Goal: Task Accomplishment & Management: Use online tool/utility

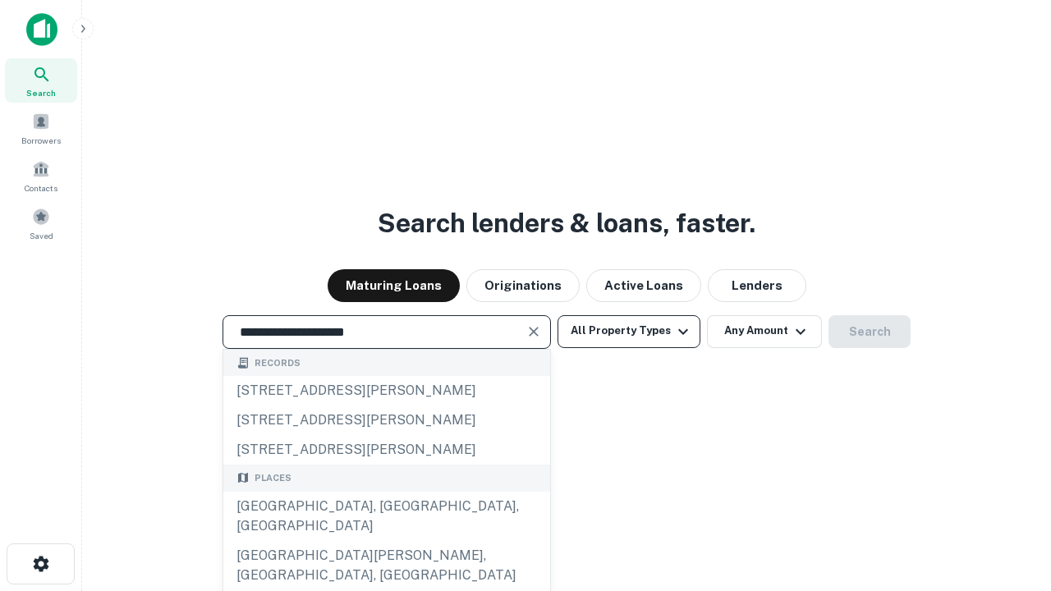
click at [386, 541] on div "Santa Monica, CA, USA" at bounding box center [386, 516] width 327 height 49
type input "**********"
click at [629, 331] on button "All Property Types" at bounding box center [629, 331] width 143 height 33
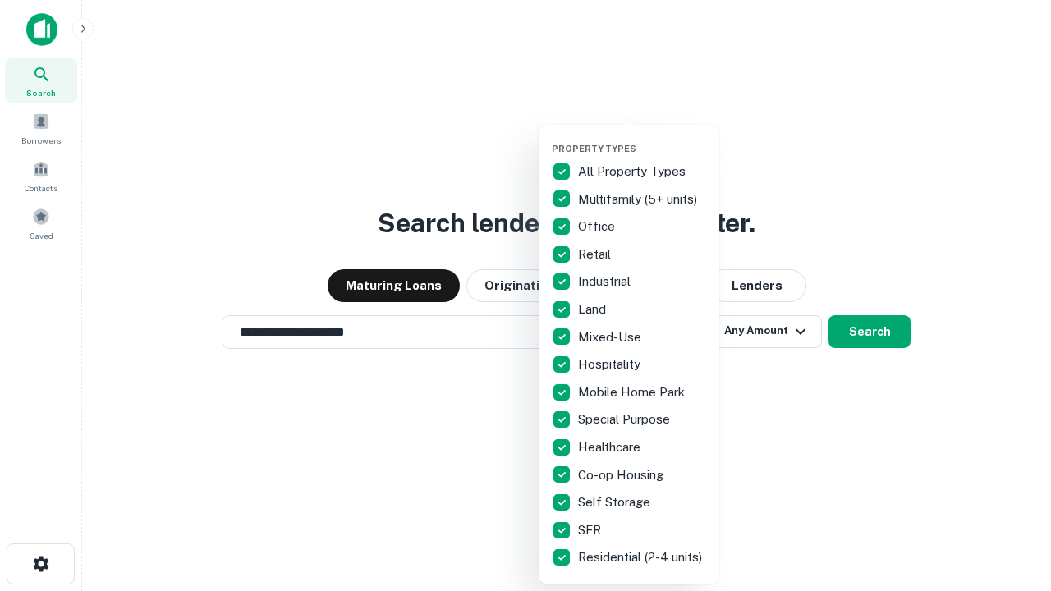
click at [642, 138] on button "button" at bounding box center [642, 138] width 181 height 1
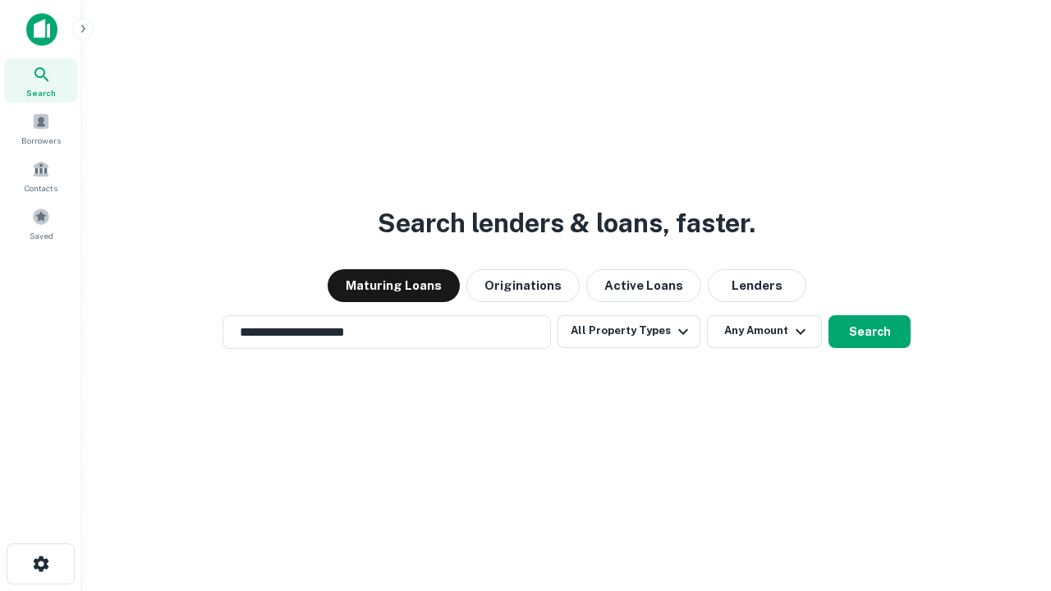
scroll to position [25, 0]
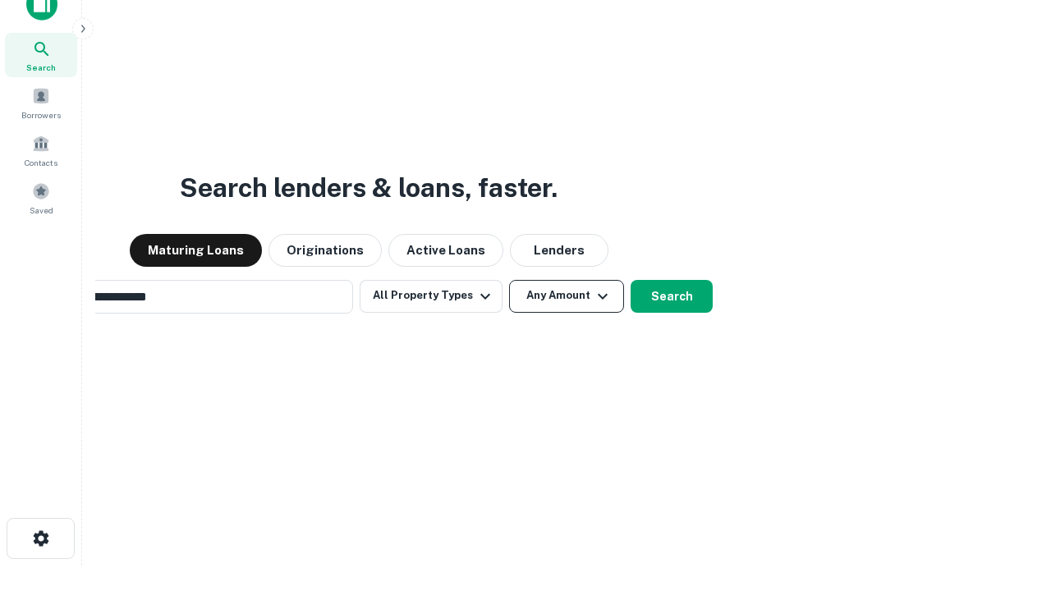
click at [509, 280] on button "Any Amount" at bounding box center [566, 296] width 115 height 33
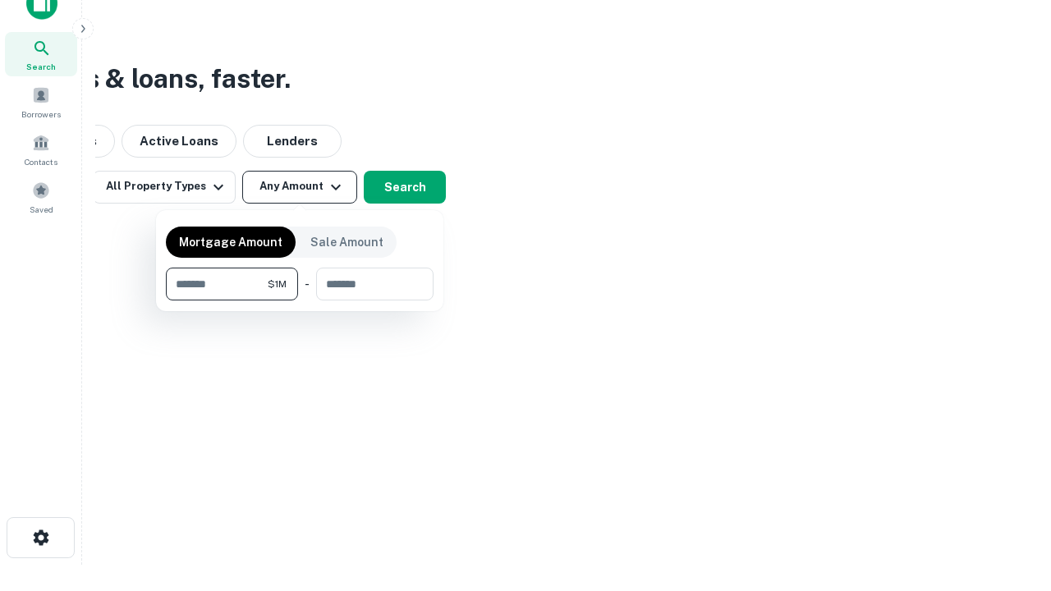
type input "*******"
click at [300, 301] on button "button" at bounding box center [300, 301] width 268 height 1
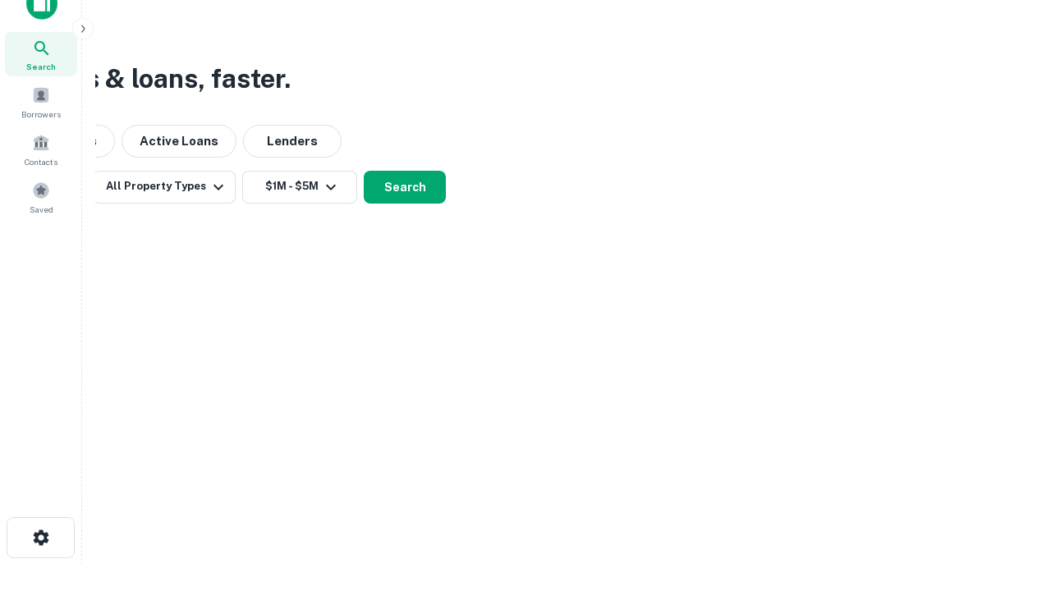
scroll to position [25, 0]
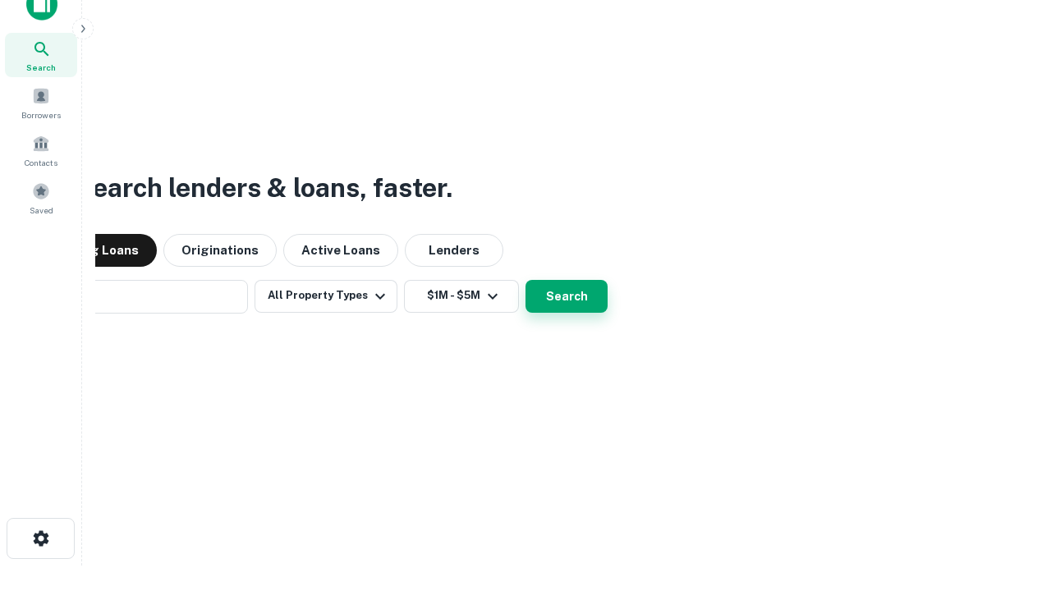
click at [526, 280] on button "Search" at bounding box center [567, 296] width 82 height 33
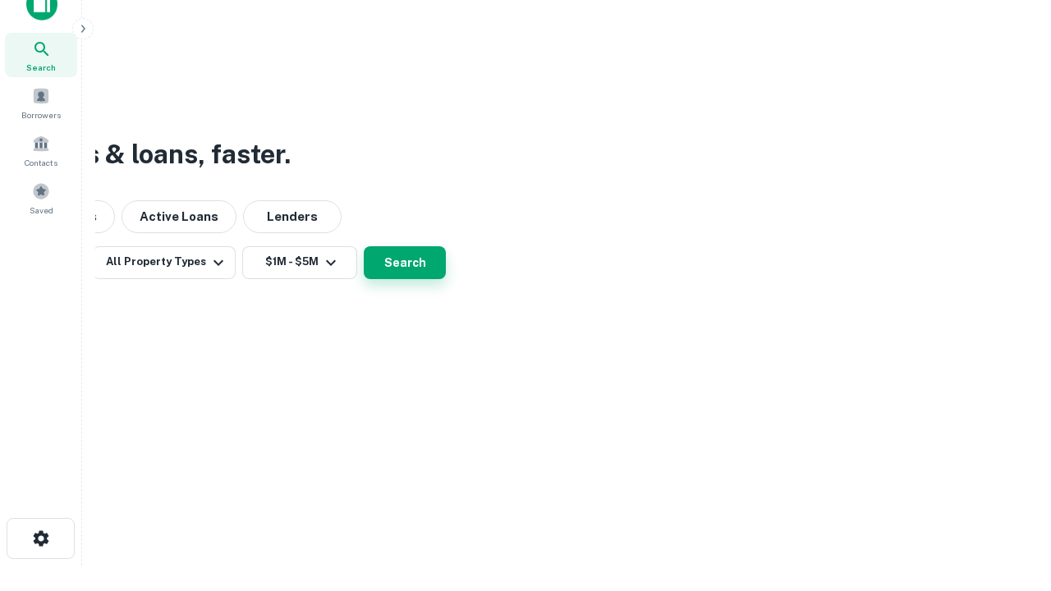
scroll to position [26, 0]
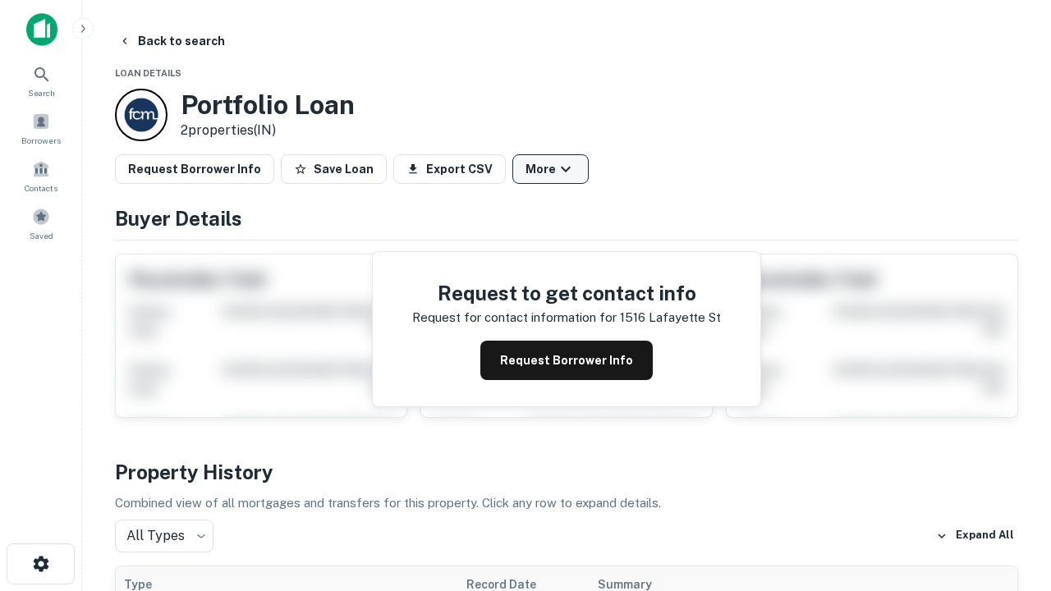
click at [550, 169] on button "More" at bounding box center [550, 169] width 76 height 30
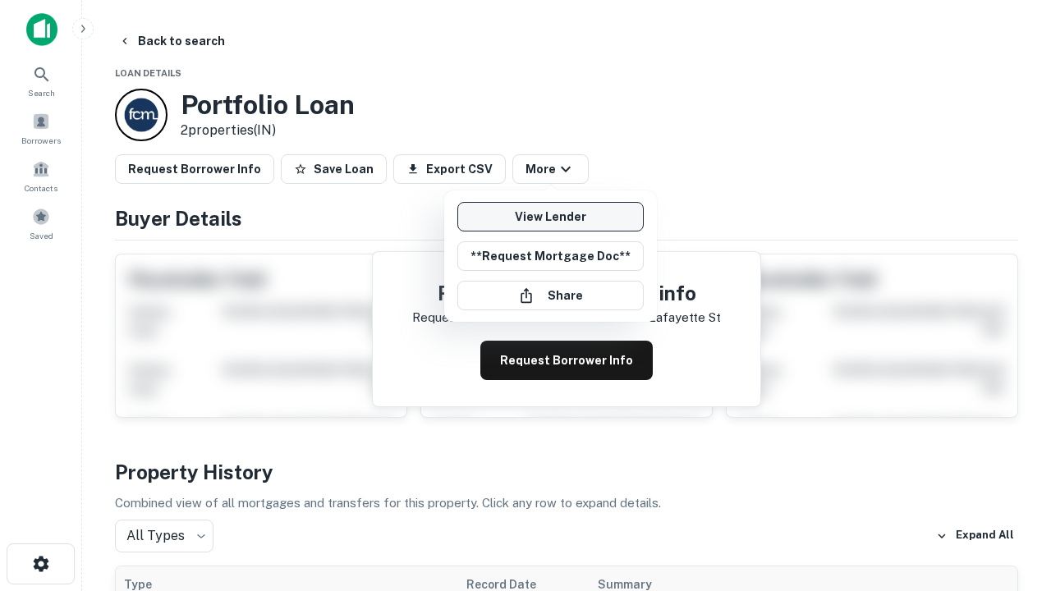
click at [550, 217] on link "View Lender" at bounding box center [550, 217] width 186 height 30
